Goal: Go to known website: Access a specific website the user already knows

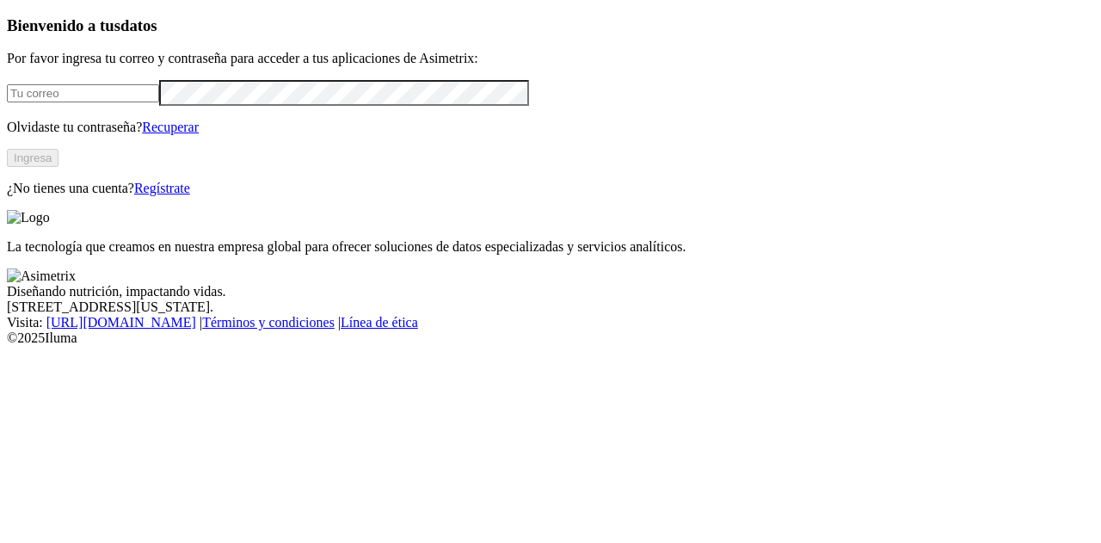
type input "[PERSON_NAME][EMAIL_ADDRESS][PERSON_NAME][DOMAIN_NAME]"
click at [58, 167] on button "Ingresa" at bounding box center [33, 158] width 52 height 18
